Goal: Transaction & Acquisition: Purchase product/service

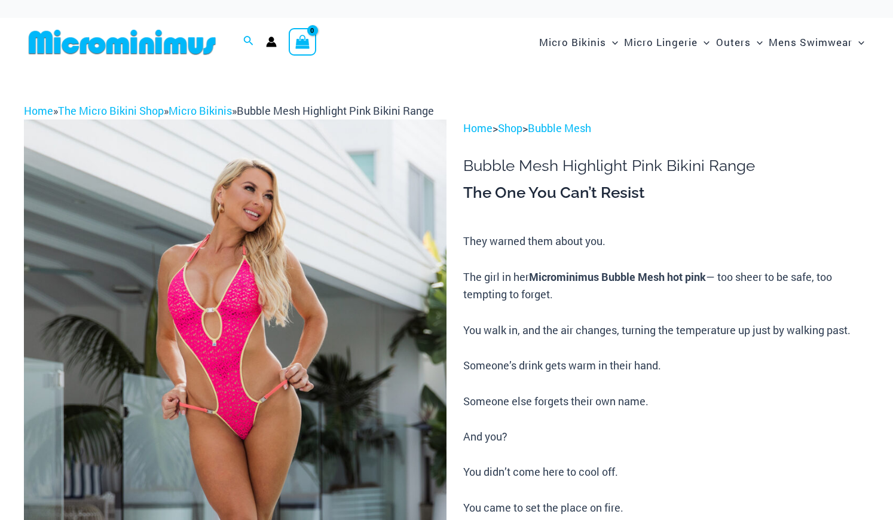
click at [374, 249] on img at bounding box center [235, 437] width 423 height 634
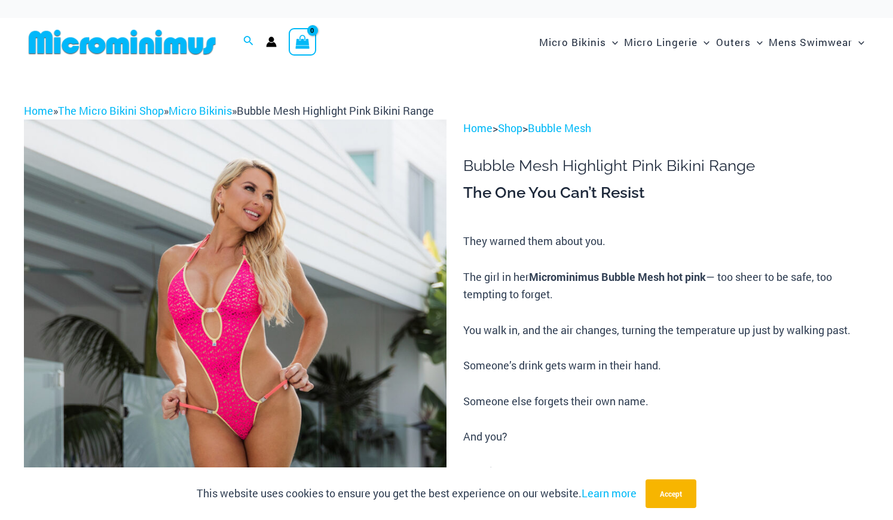
click at [374, 249] on img at bounding box center [235, 437] width 423 height 634
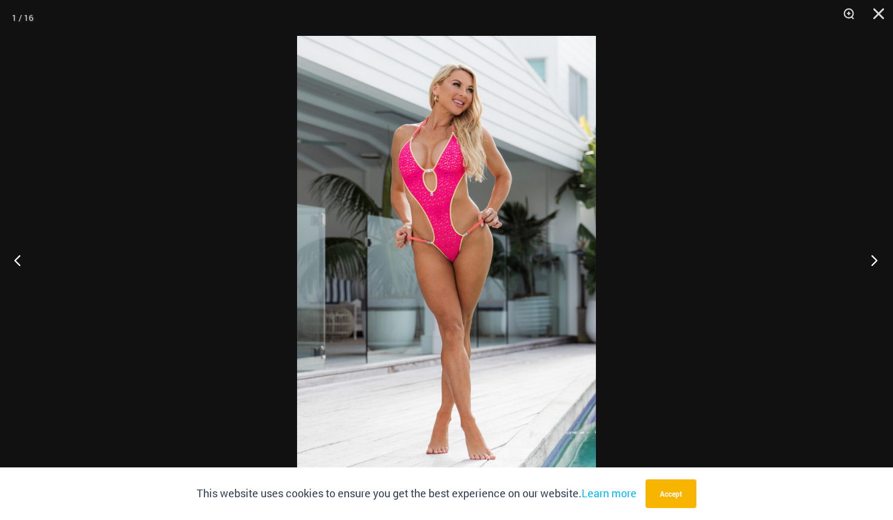
click at [876, 258] on button "Next" at bounding box center [870, 260] width 45 height 60
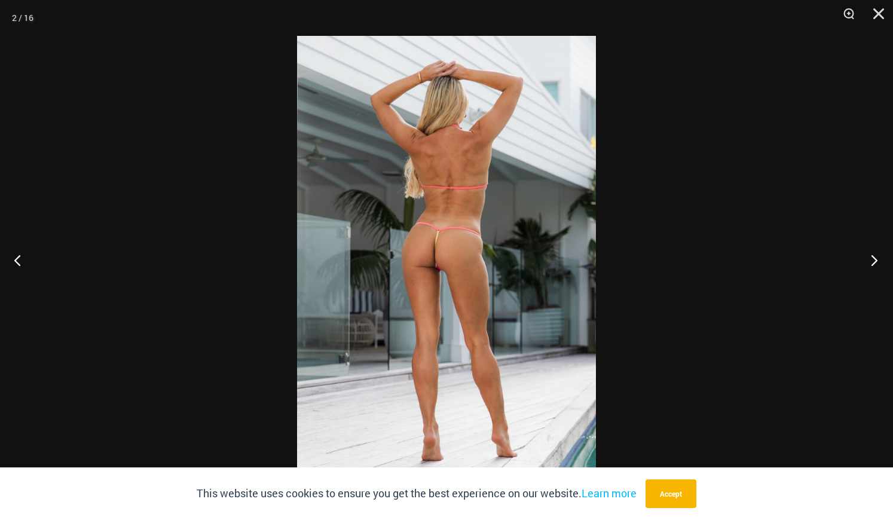
click at [876, 258] on button "Next" at bounding box center [870, 260] width 45 height 60
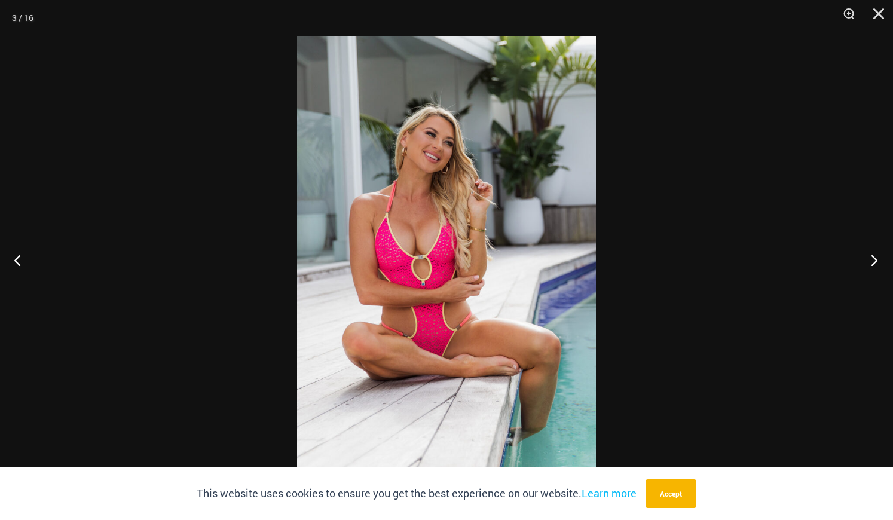
click at [876, 258] on button "Next" at bounding box center [870, 260] width 45 height 60
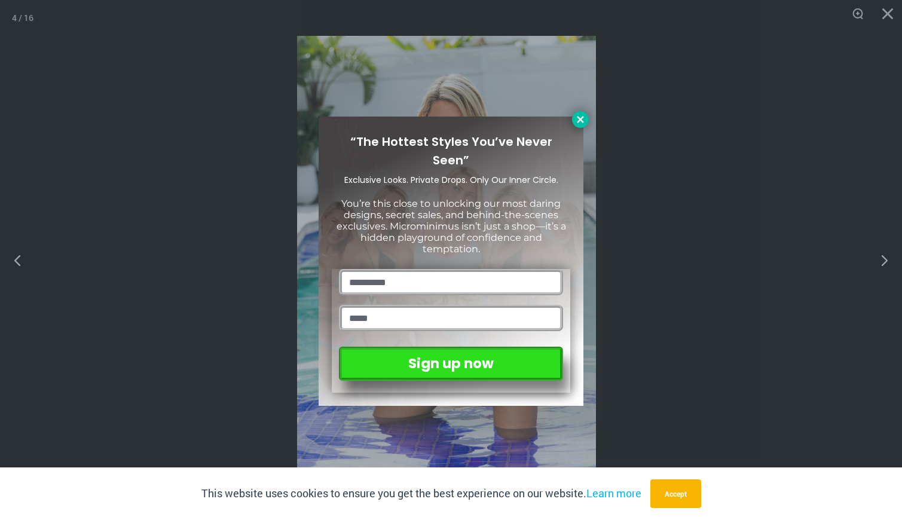
click at [583, 121] on icon at bounding box center [580, 119] width 7 height 7
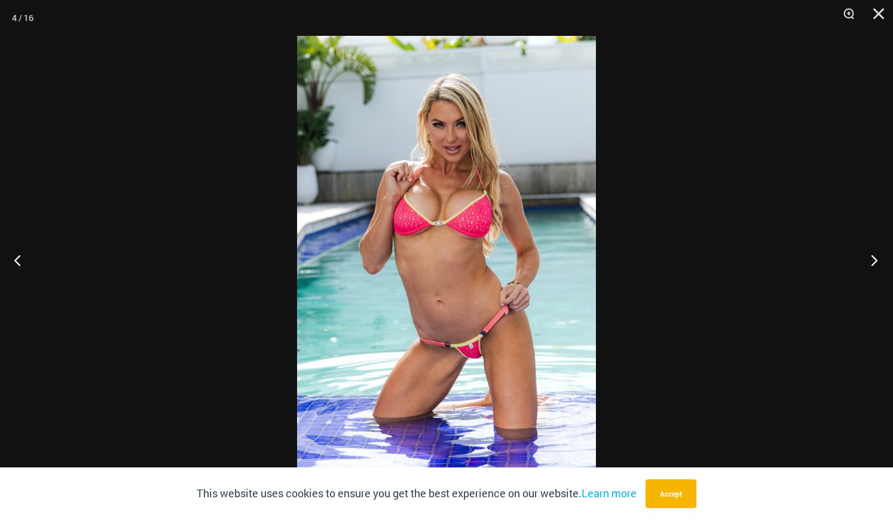
click at [872, 258] on button "Next" at bounding box center [870, 260] width 45 height 60
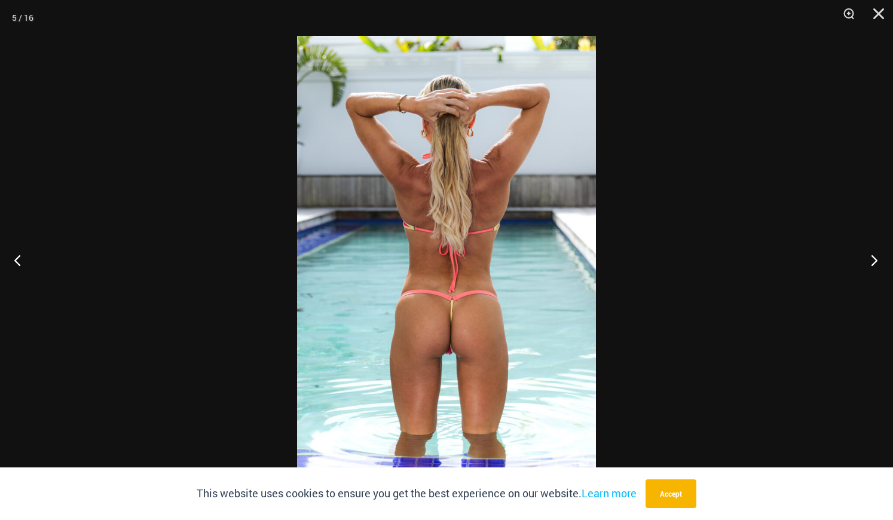
click at [872, 258] on button "Next" at bounding box center [870, 260] width 45 height 60
